Goal: Task Accomplishment & Management: Use online tool/utility

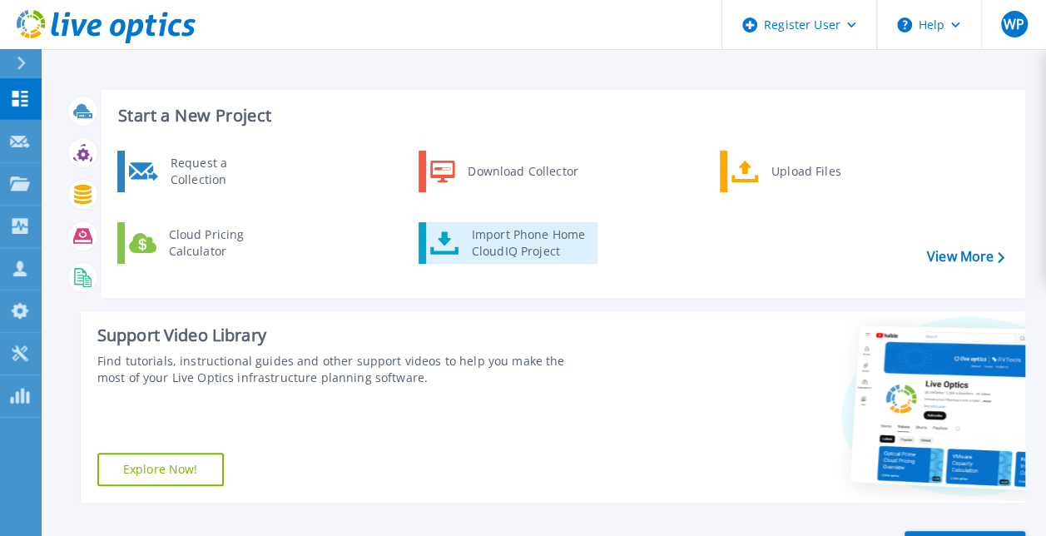
click at [540, 224] on link "Import Phone Home CloudIQ Project" at bounding box center [508, 243] width 179 height 42
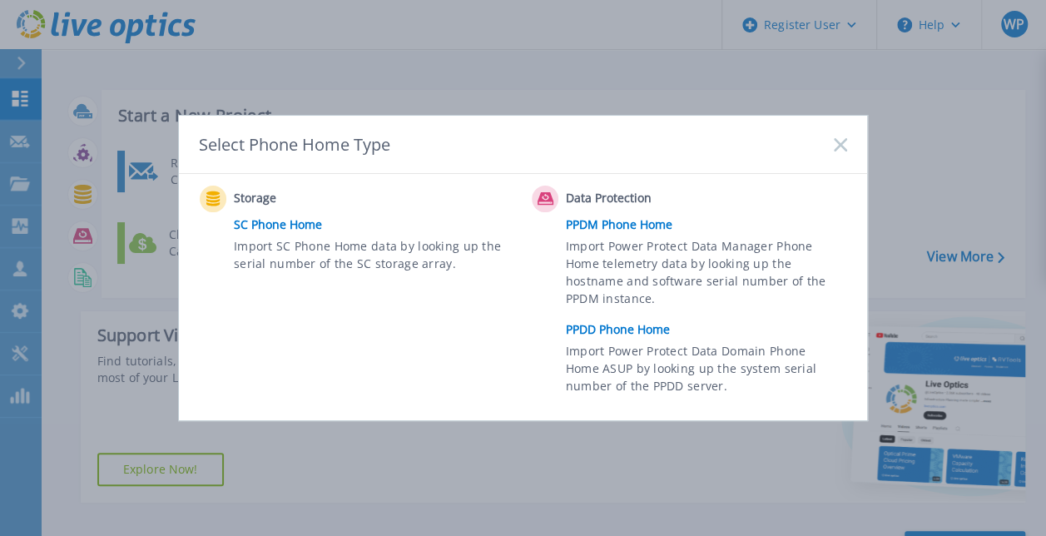
click at [609, 331] on link "PPDD Phone Home" at bounding box center [711, 329] width 290 height 25
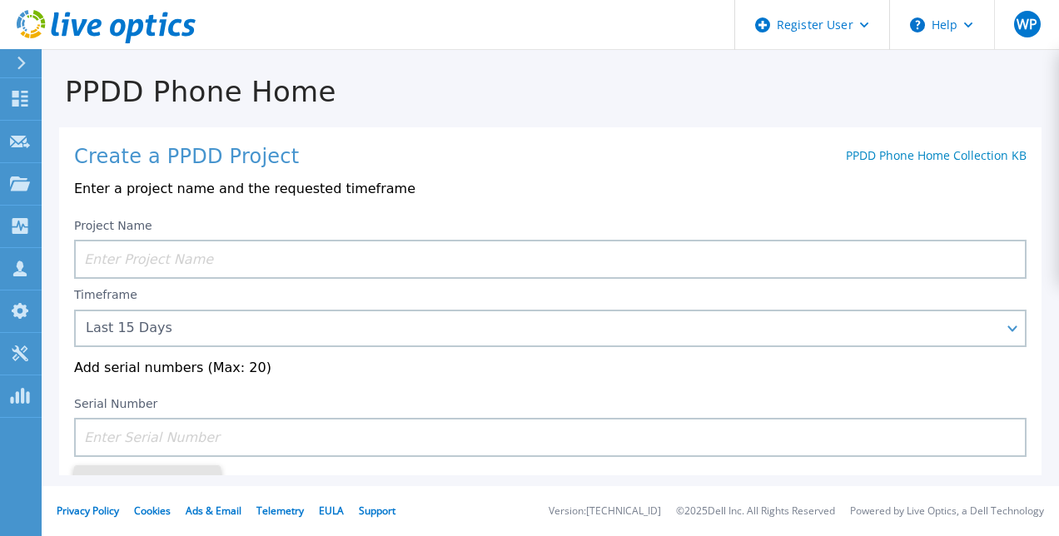
click at [295, 257] on input at bounding box center [550, 259] width 952 height 39
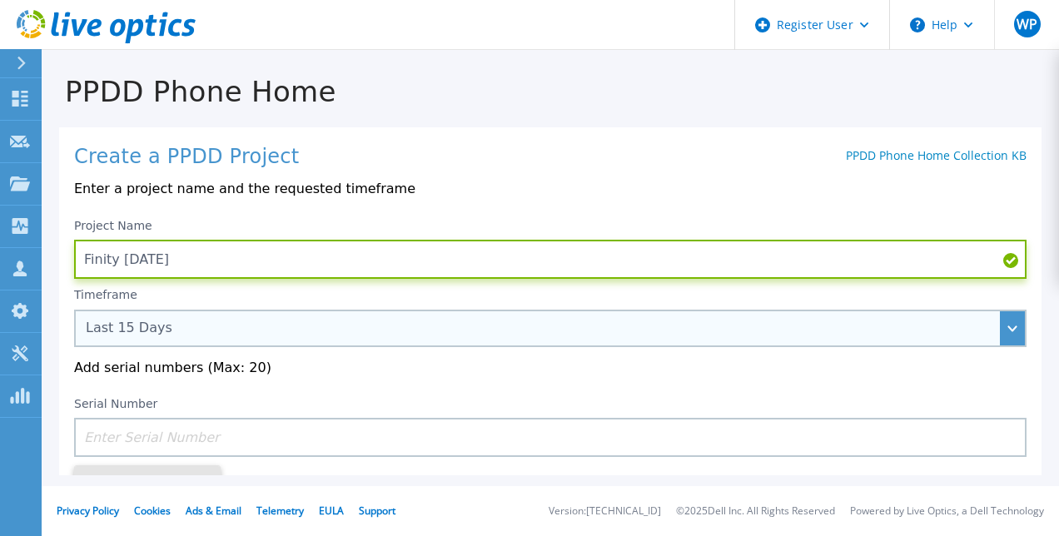
type input "Finity [DATE]"
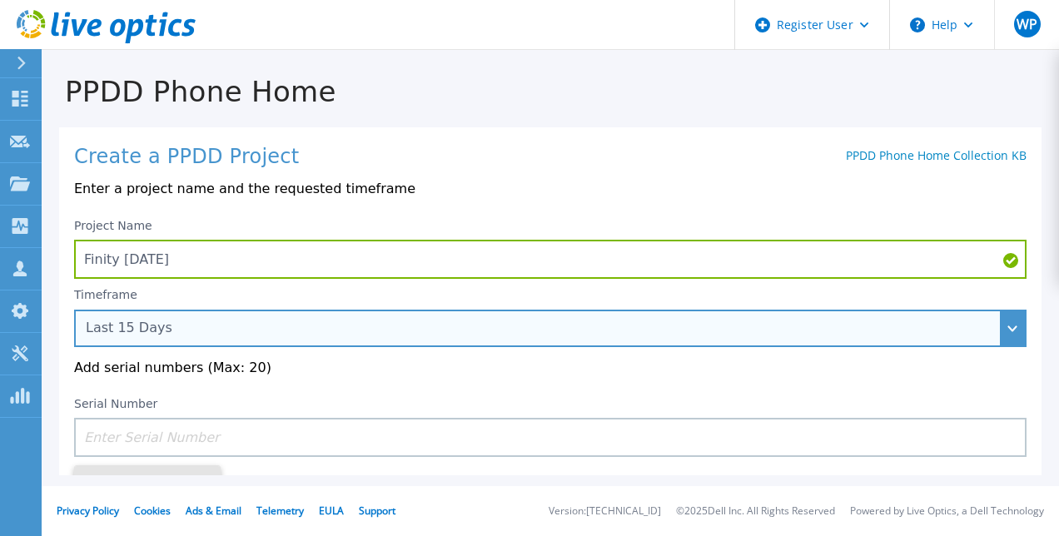
click at [266, 332] on div "Last 15 Days" at bounding box center [541, 327] width 911 height 15
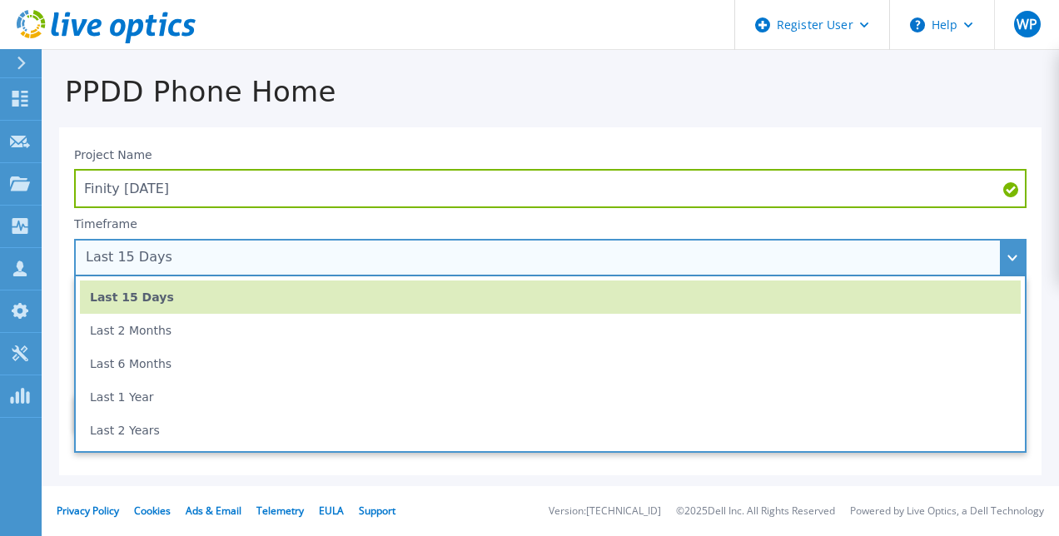
scroll to position [83, 0]
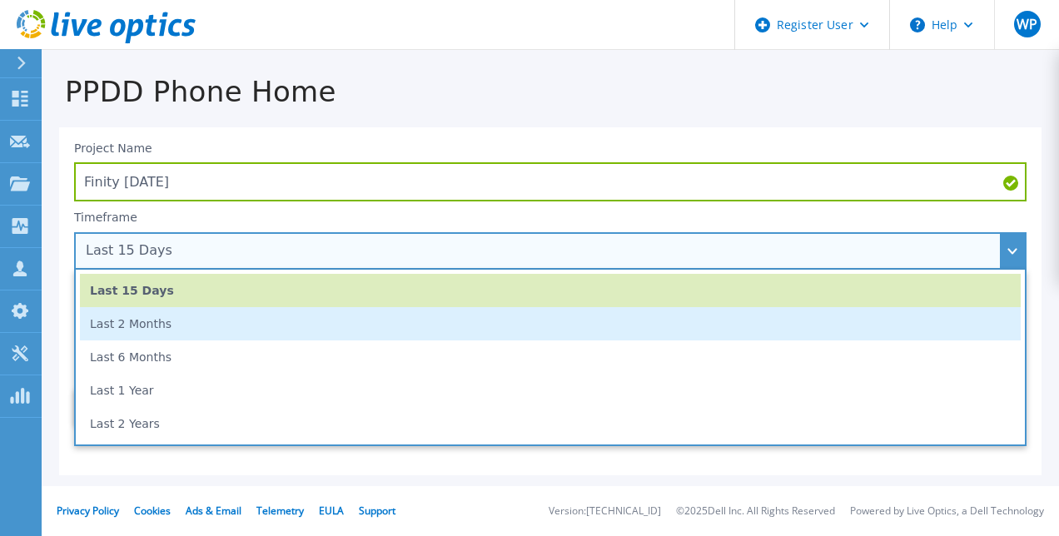
click at [264, 320] on li "Last 2 Months" at bounding box center [550, 323] width 941 height 33
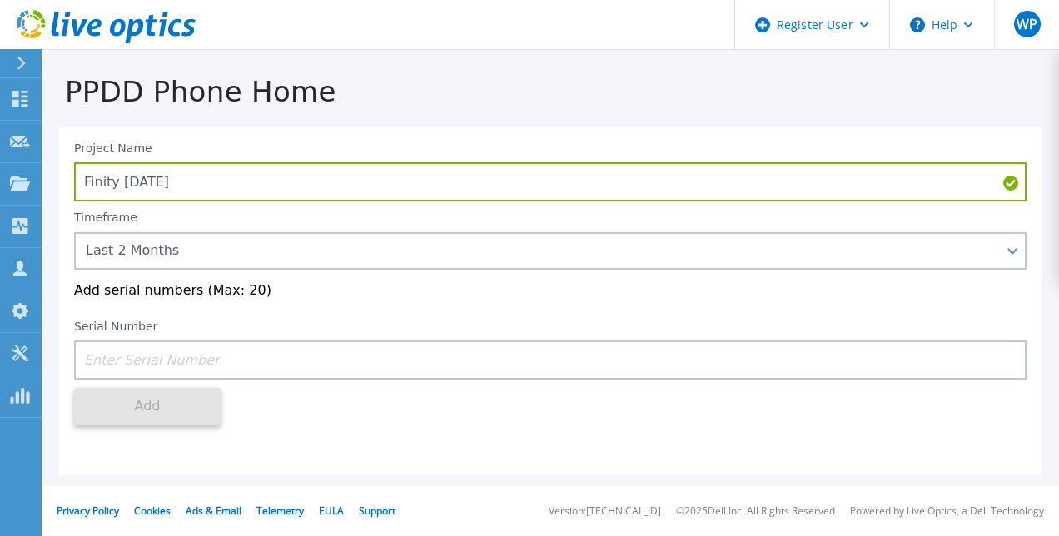
click at [305, 375] on input at bounding box center [550, 359] width 952 height 39
paste input "DE700234115486"
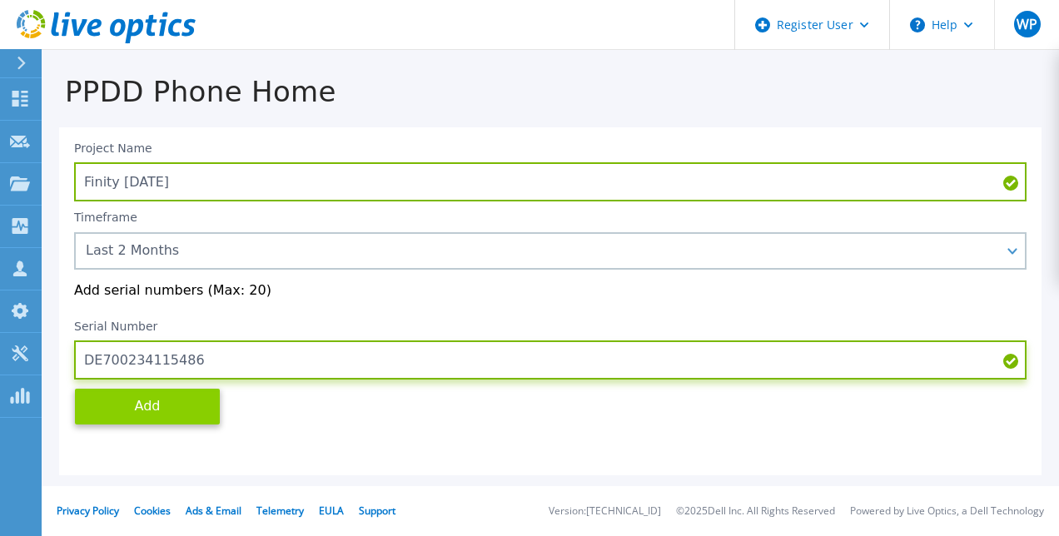
type input "DE700234115486"
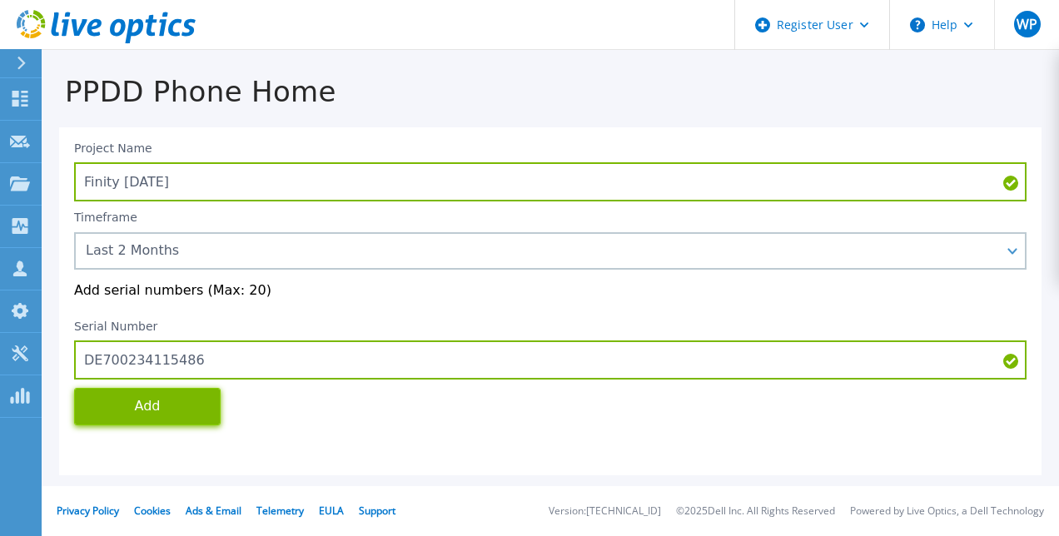
click at [201, 405] on button "Add" at bounding box center [147, 406] width 146 height 37
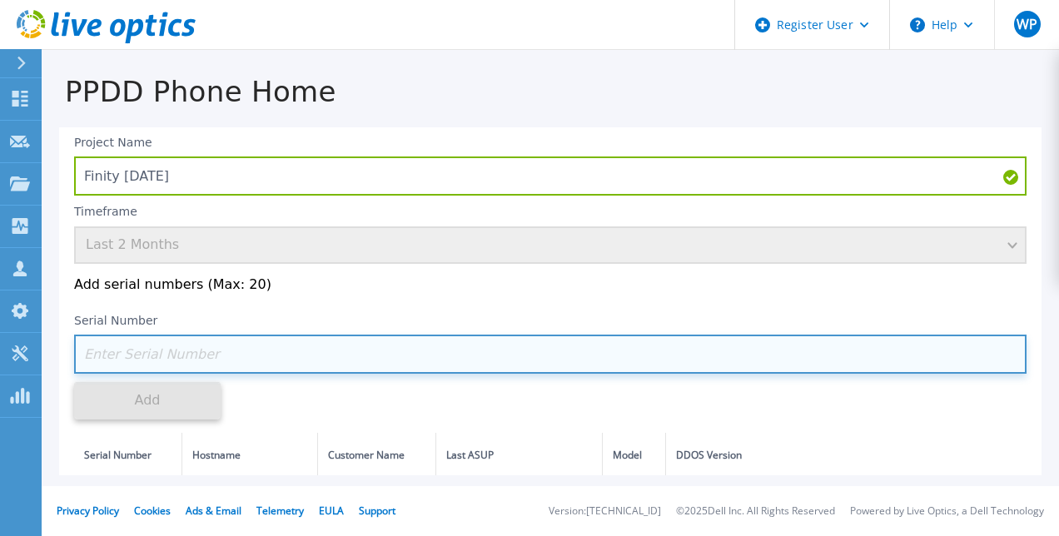
click at [259, 365] on input at bounding box center [550, 354] width 952 height 39
paste input "DE700234115486"
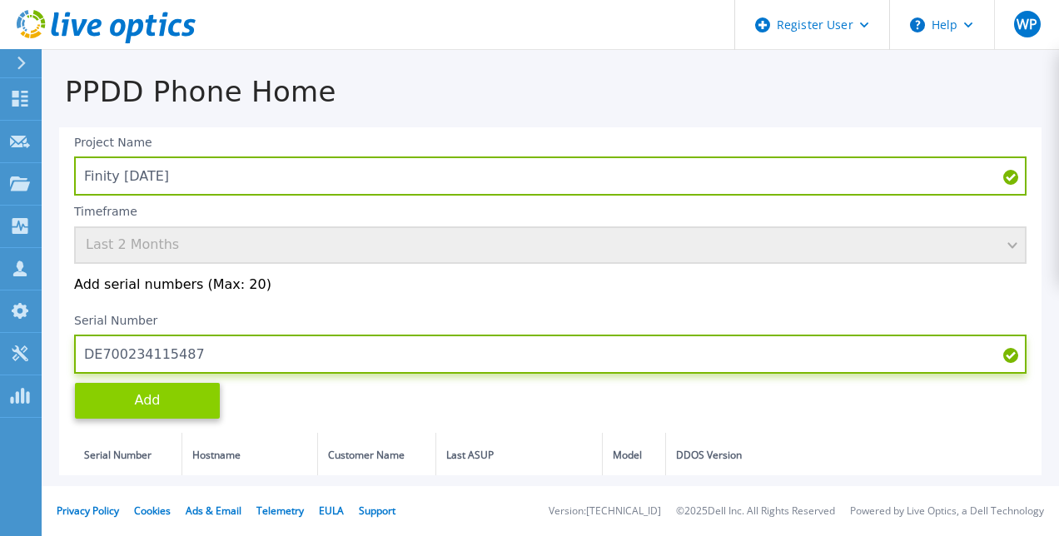
type input "DE700234115487"
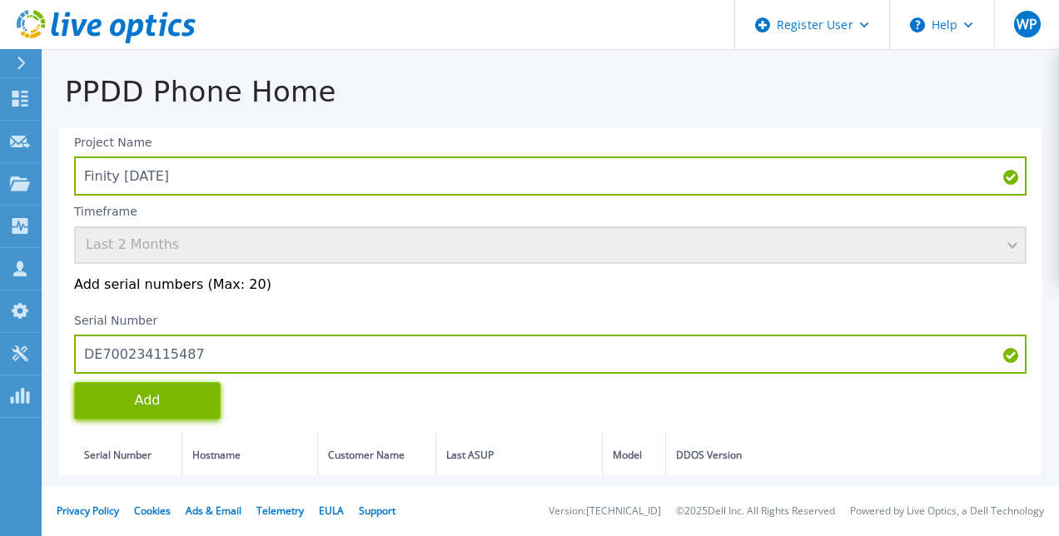
click at [190, 408] on button "Add" at bounding box center [147, 400] width 146 height 37
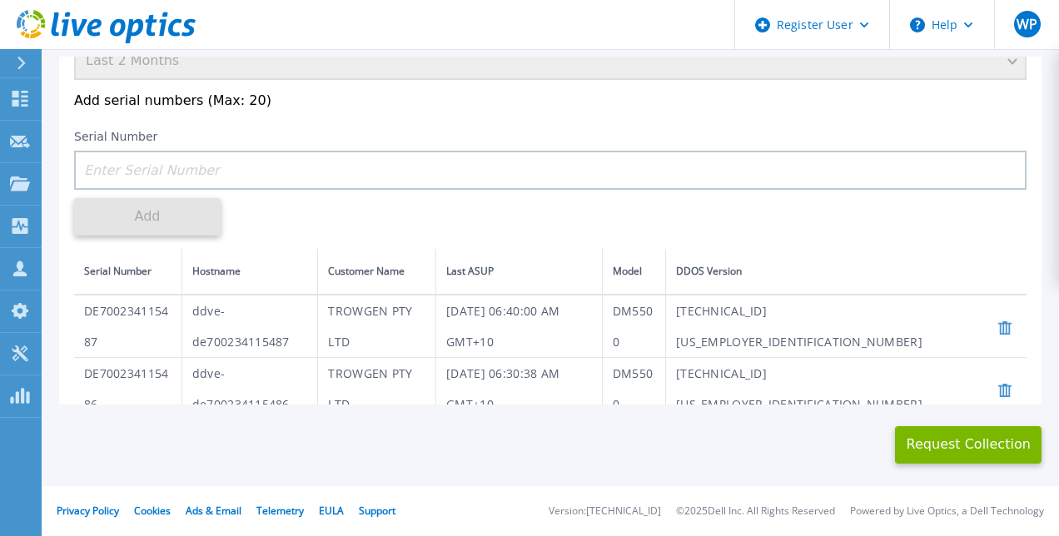
scroll to position [73, 0]
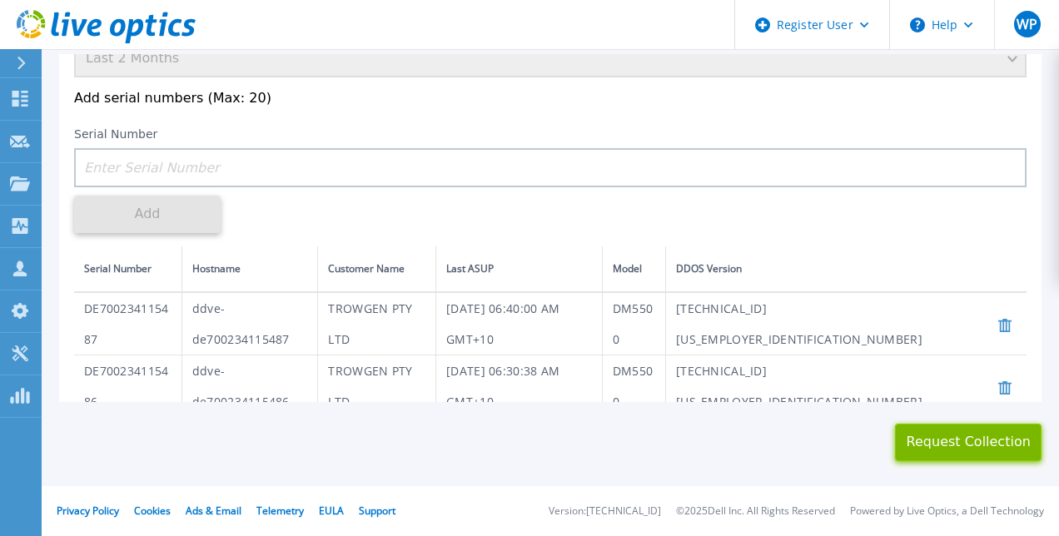
click at [954, 433] on button "Request Collection" at bounding box center [968, 442] width 146 height 37
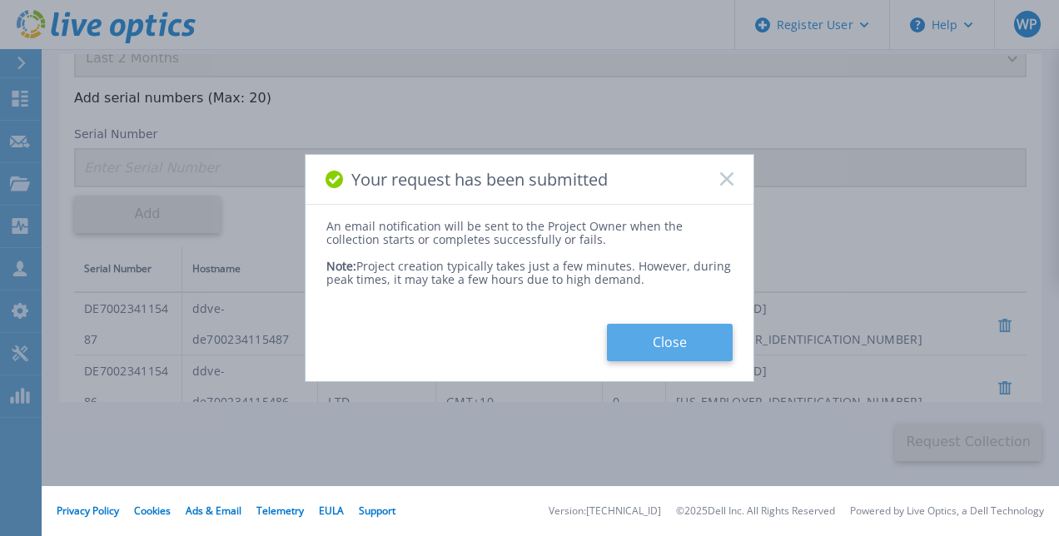
click at [669, 336] on button "Close" at bounding box center [670, 342] width 126 height 37
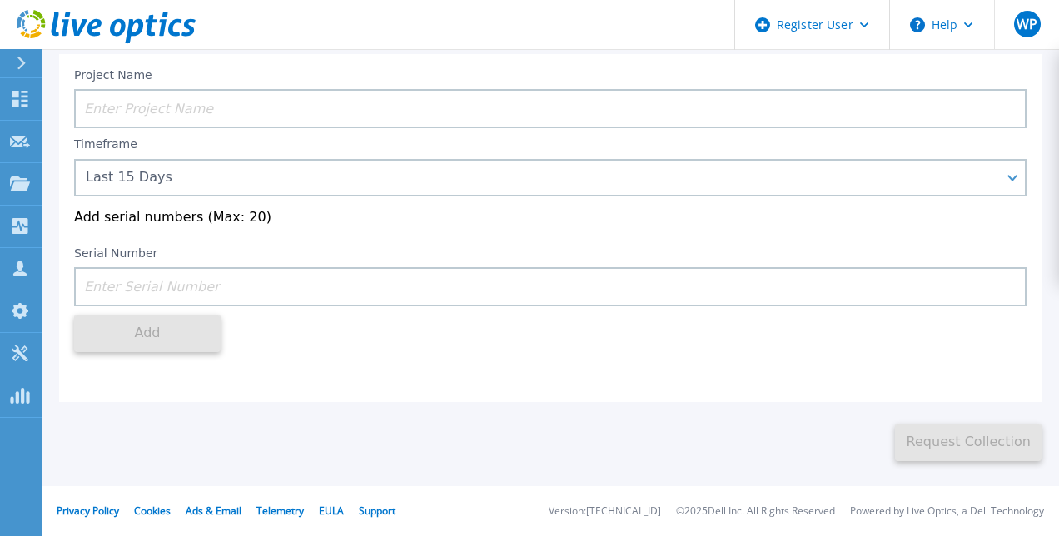
scroll to position [83, 0]
click at [12, 65] on button at bounding box center [21, 63] width 42 height 29
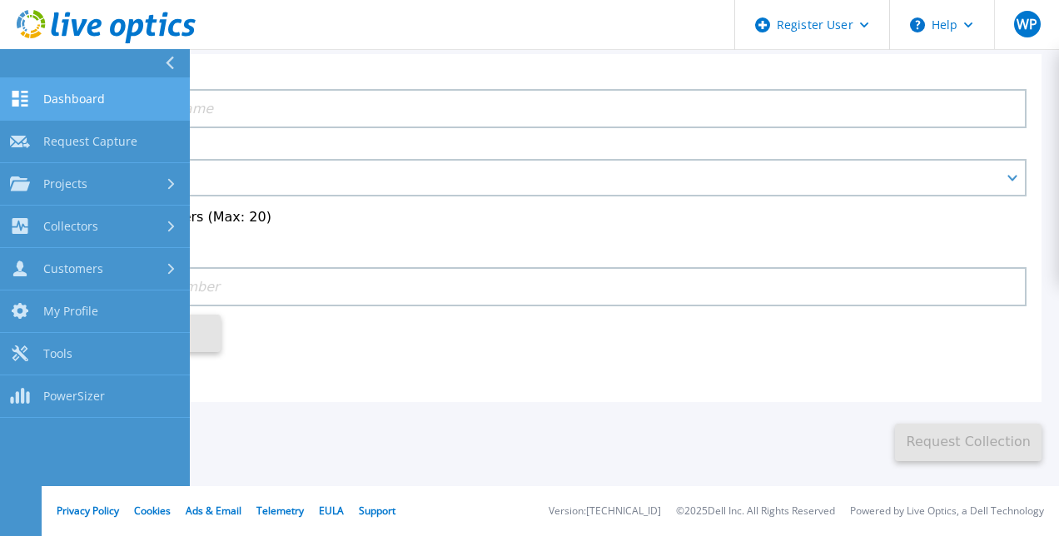
click at [62, 94] on span "Dashboard" at bounding box center [74, 99] width 62 height 15
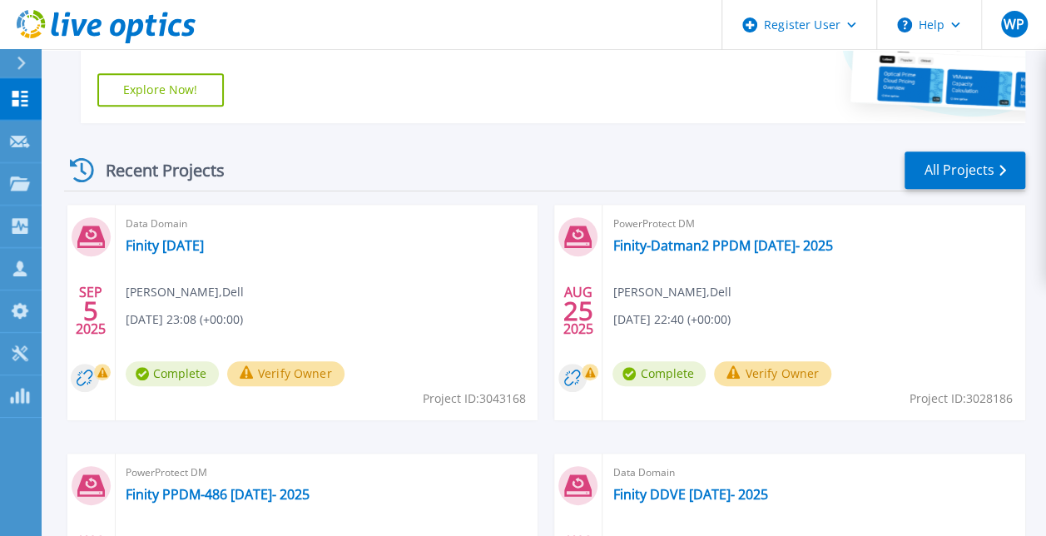
scroll to position [458, 0]
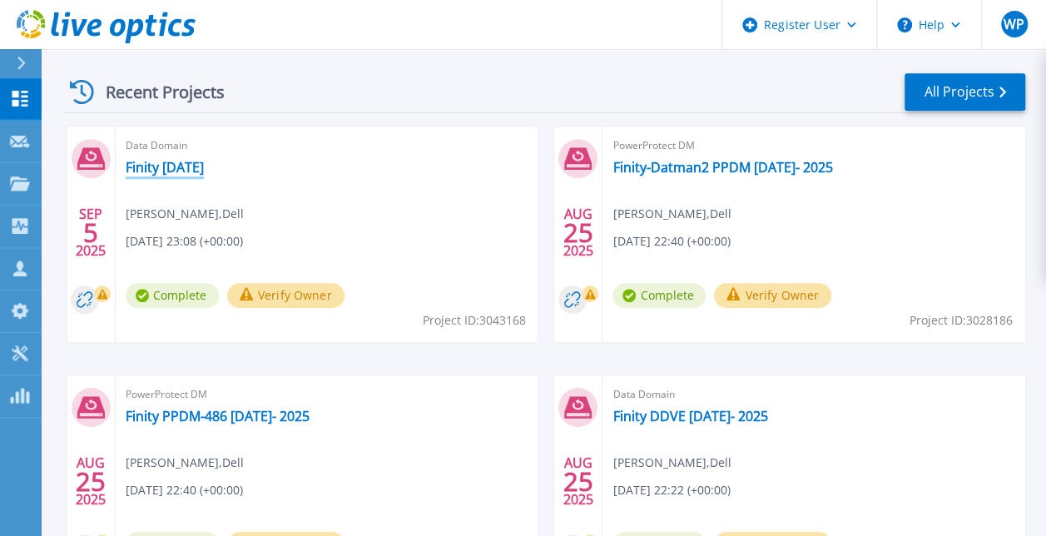
click at [159, 166] on link "Finity [DATE]" at bounding box center [165, 167] width 78 height 17
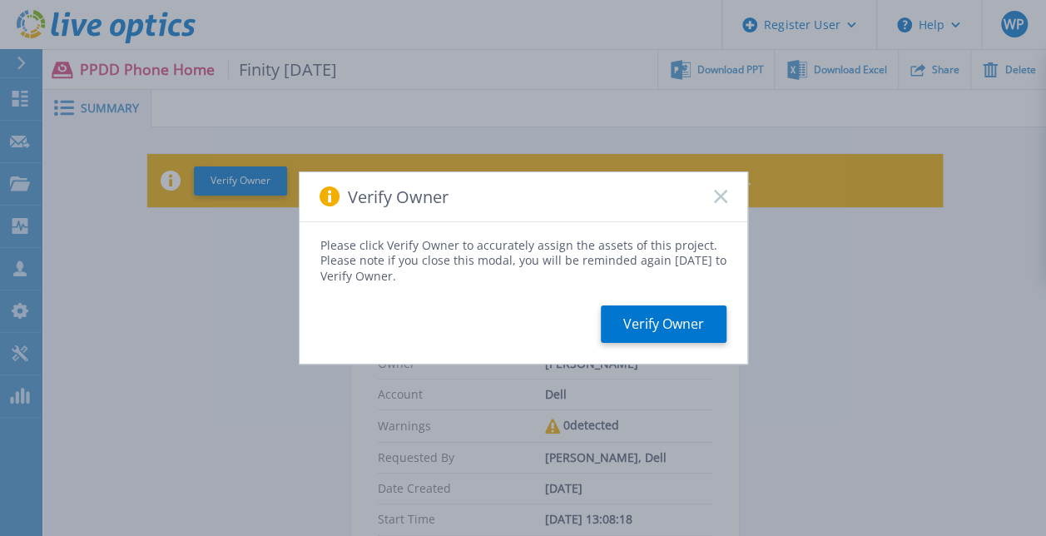
click at [721, 188] on div "Verify Owner" at bounding box center [524, 197] width 448 height 50
click at [721, 196] on rect at bounding box center [720, 197] width 14 height 14
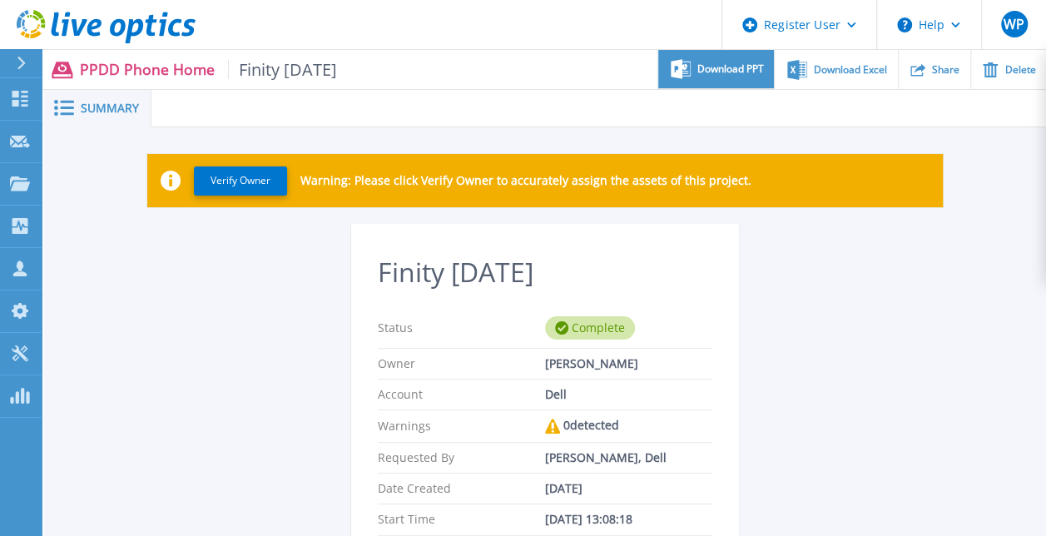
click at [736, 73] on span "Download PPT" at bounding box center [731, 69] width 67 height 10
